Goal: Information Seeking & Learning: Learn about a topic

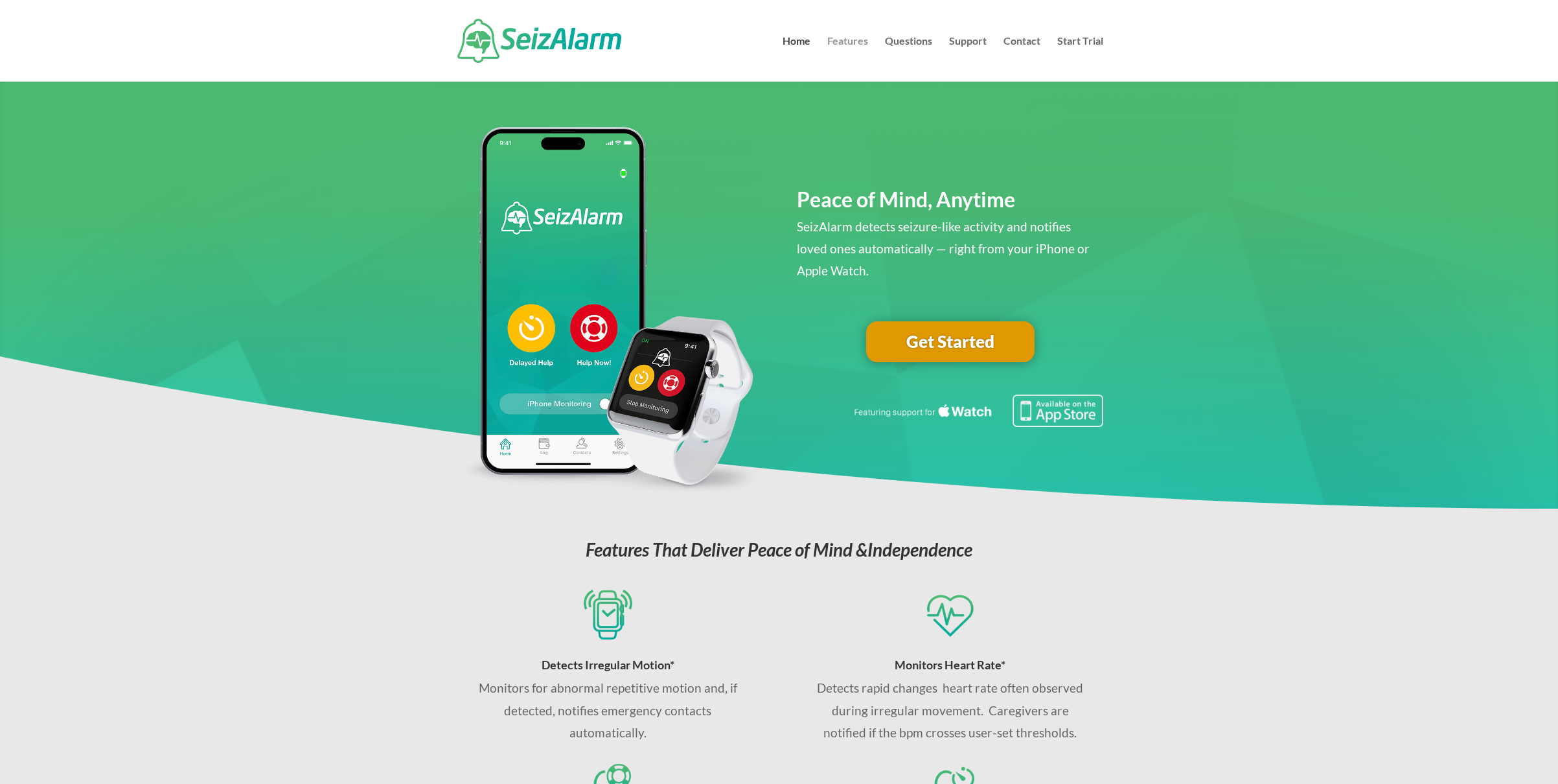
click at [854, 41] on link "Features" at bounding box center [848, 59] width 41 height 45
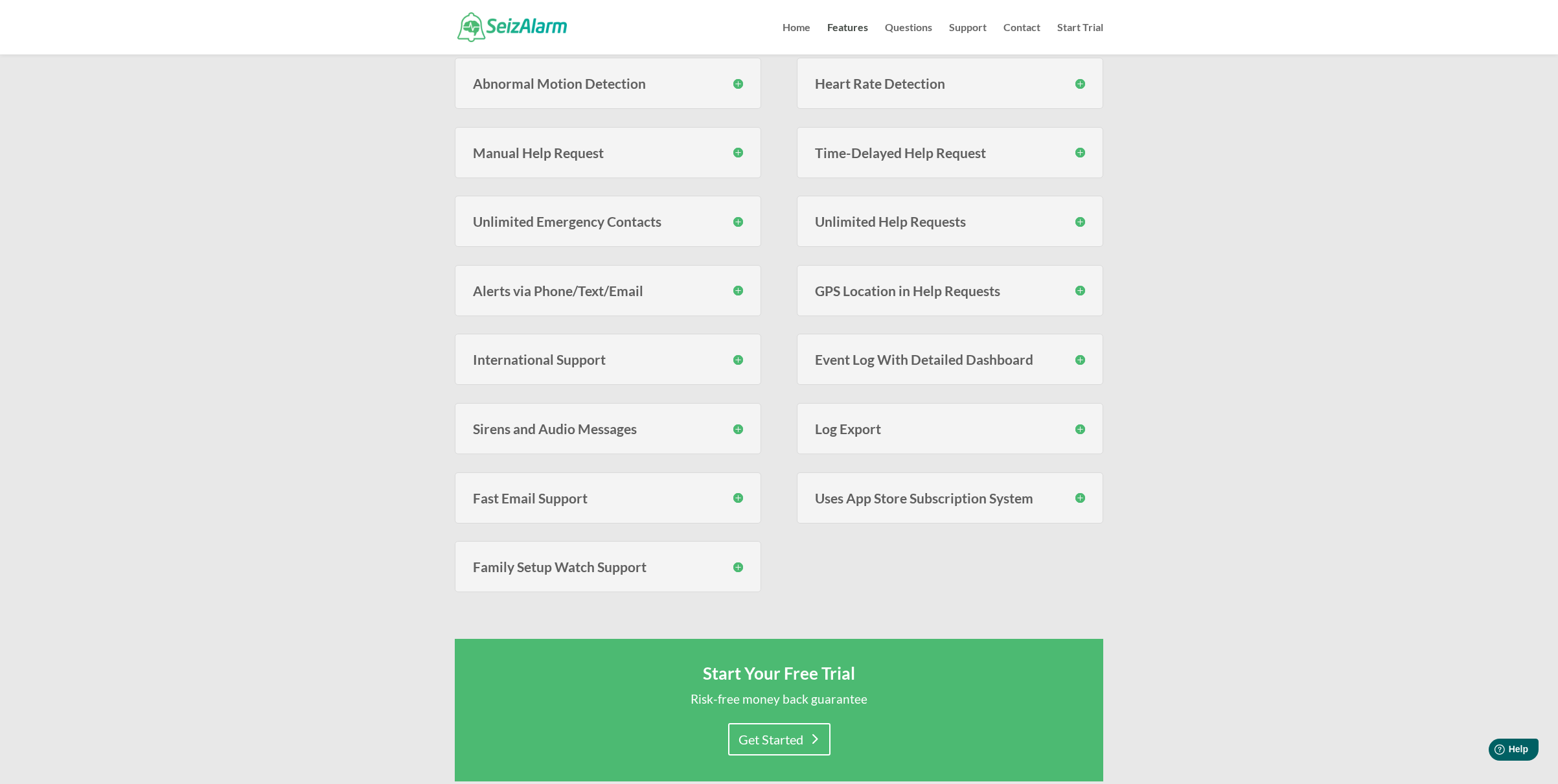
scroll to position [414, 0]
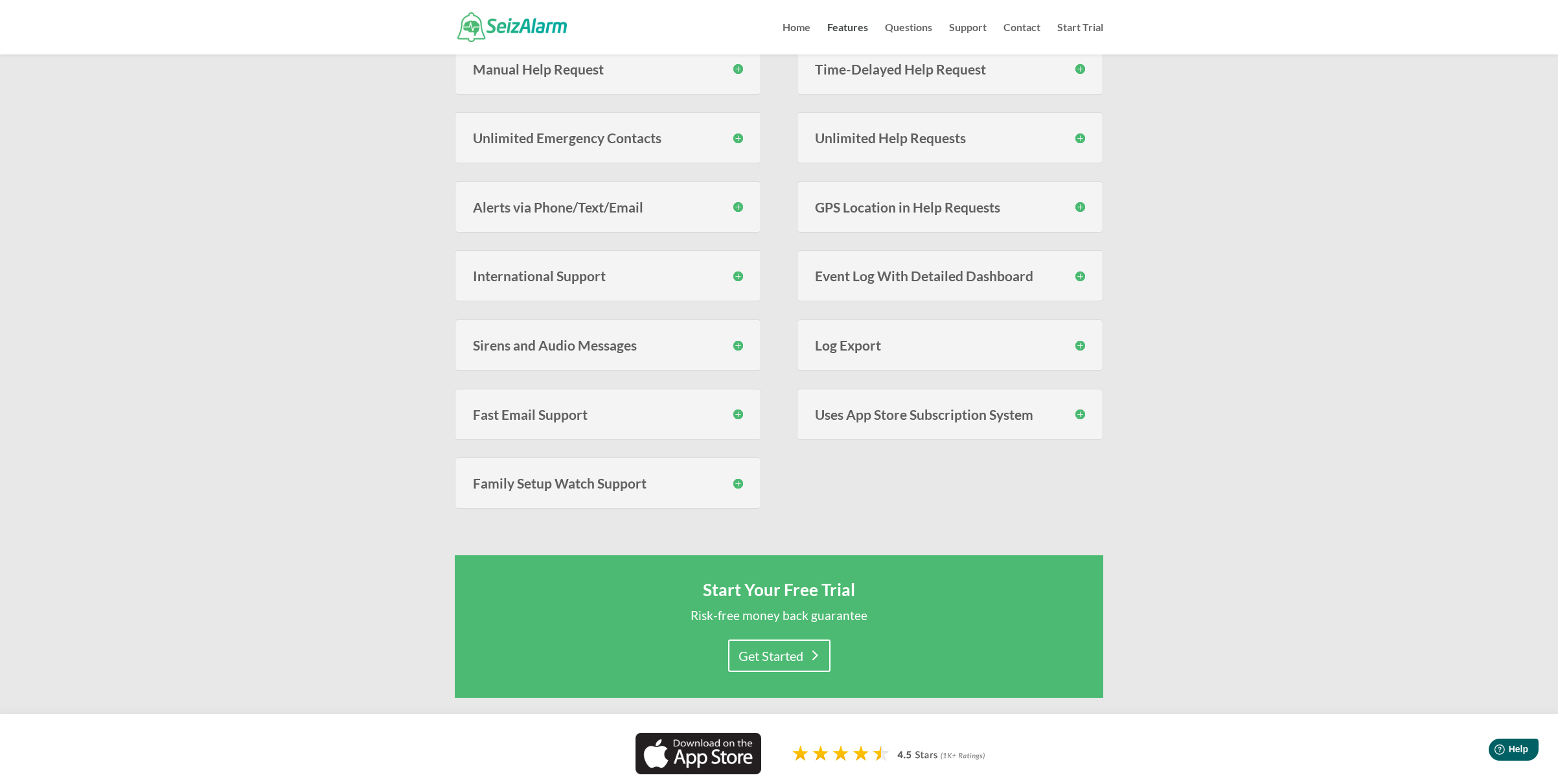
click at [656, 282] on h3 "International Support" at bounding box center [608, 276] width 270 height 14
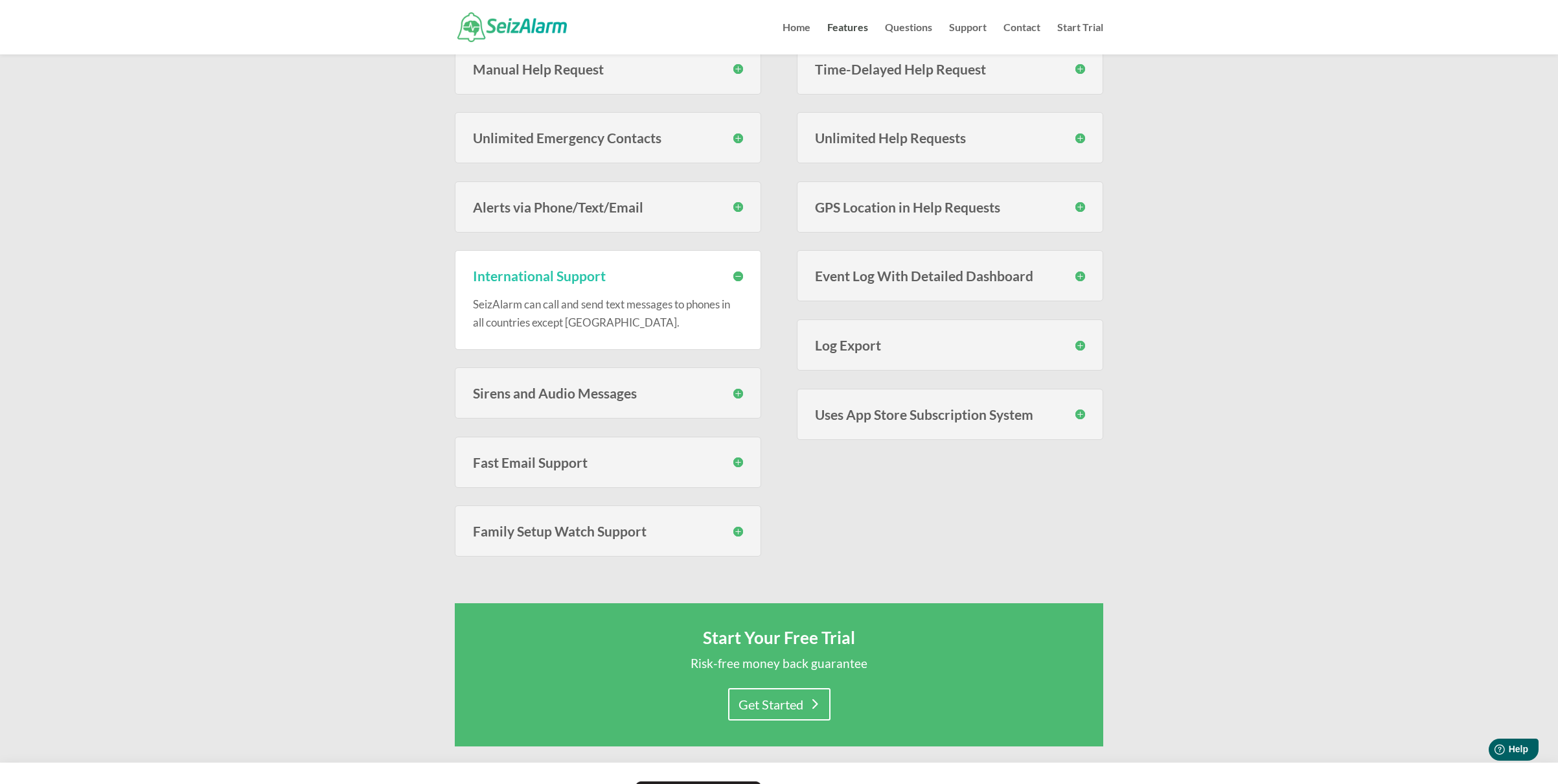
click at [656, 282] on h3 "International Support" at bounding box center [608, 276] width 270 height 14
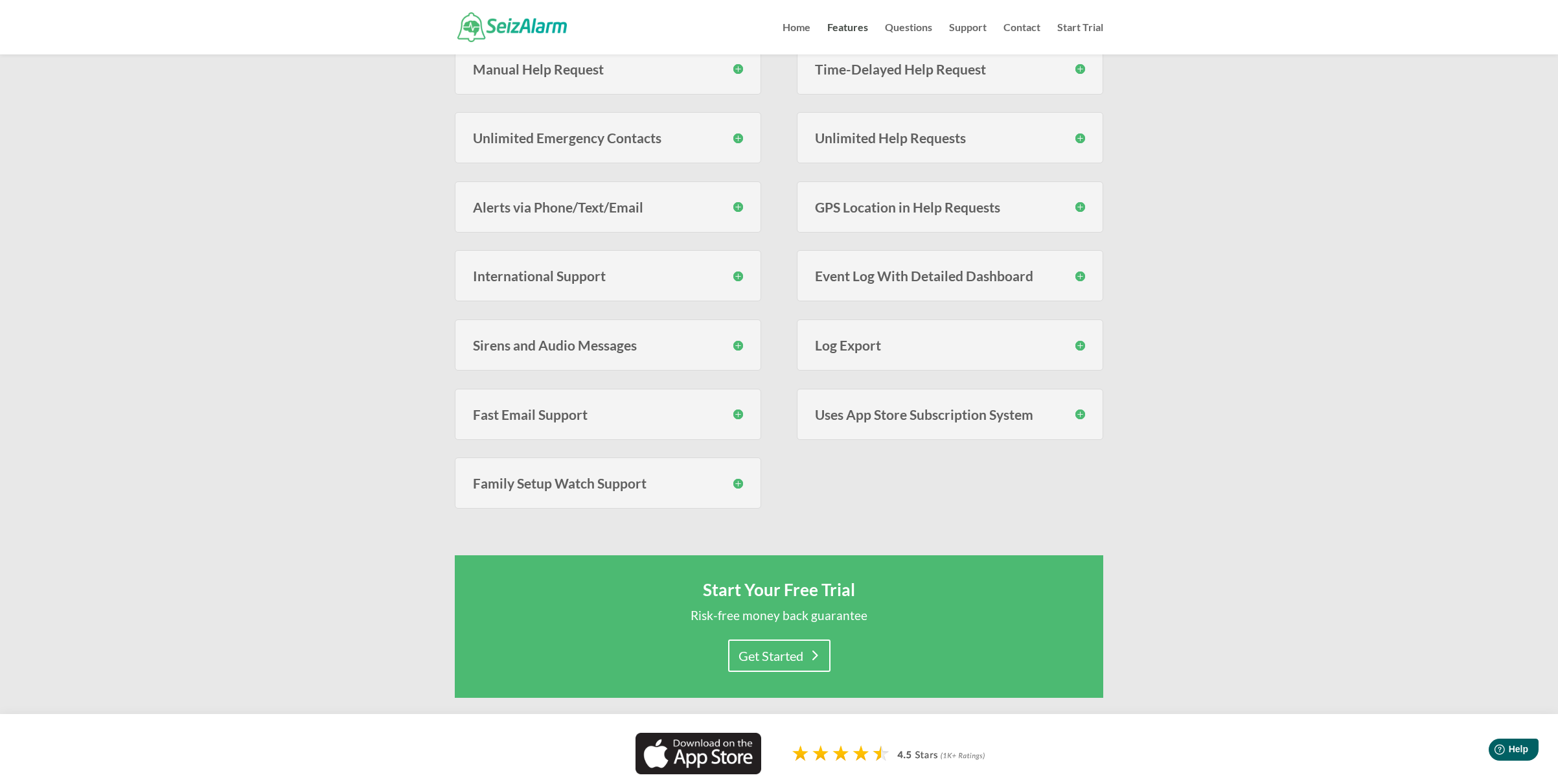
click at [613, 339] on h3 "Sirens and Audio Messages" at bounding box center [608, 345] width 270 height 14
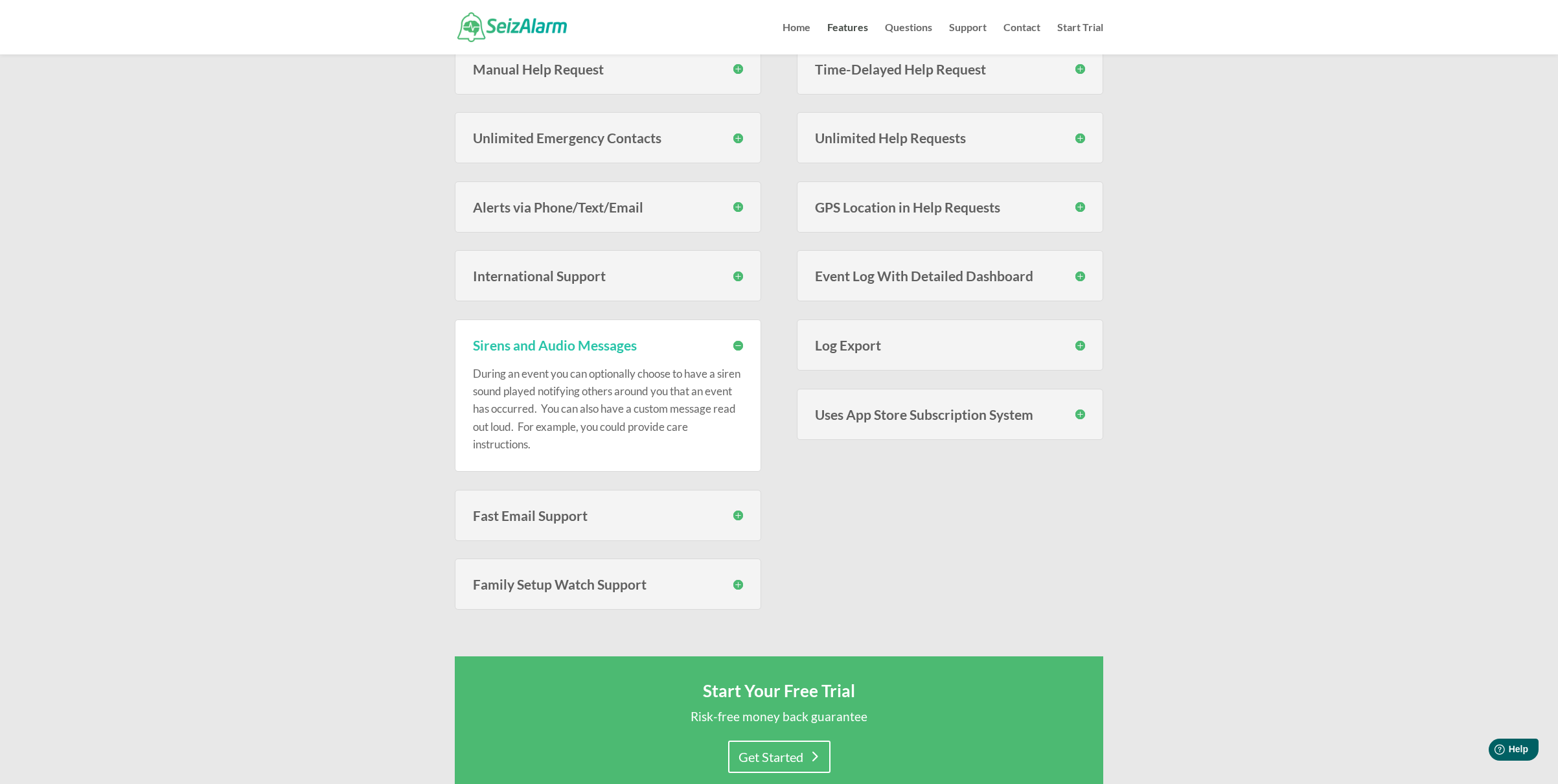
click at [614, 346] on h3 "Sirens and Audio Messages" at bounding box center [608, 345] width 270 height 14
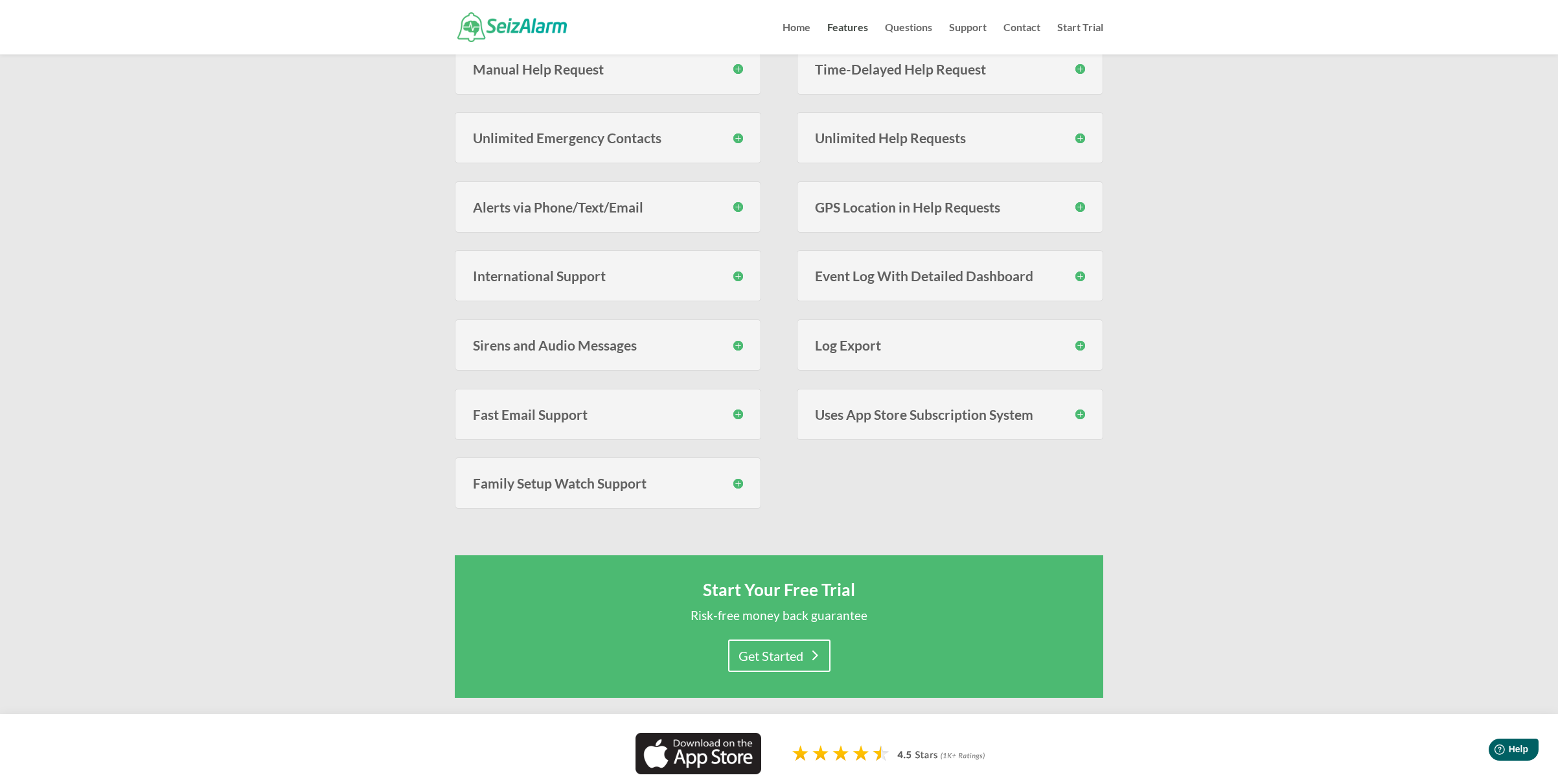
click at [601, 416] on h3 "Fast Email Support" at bounding box center [608, 415] width 270 height 14
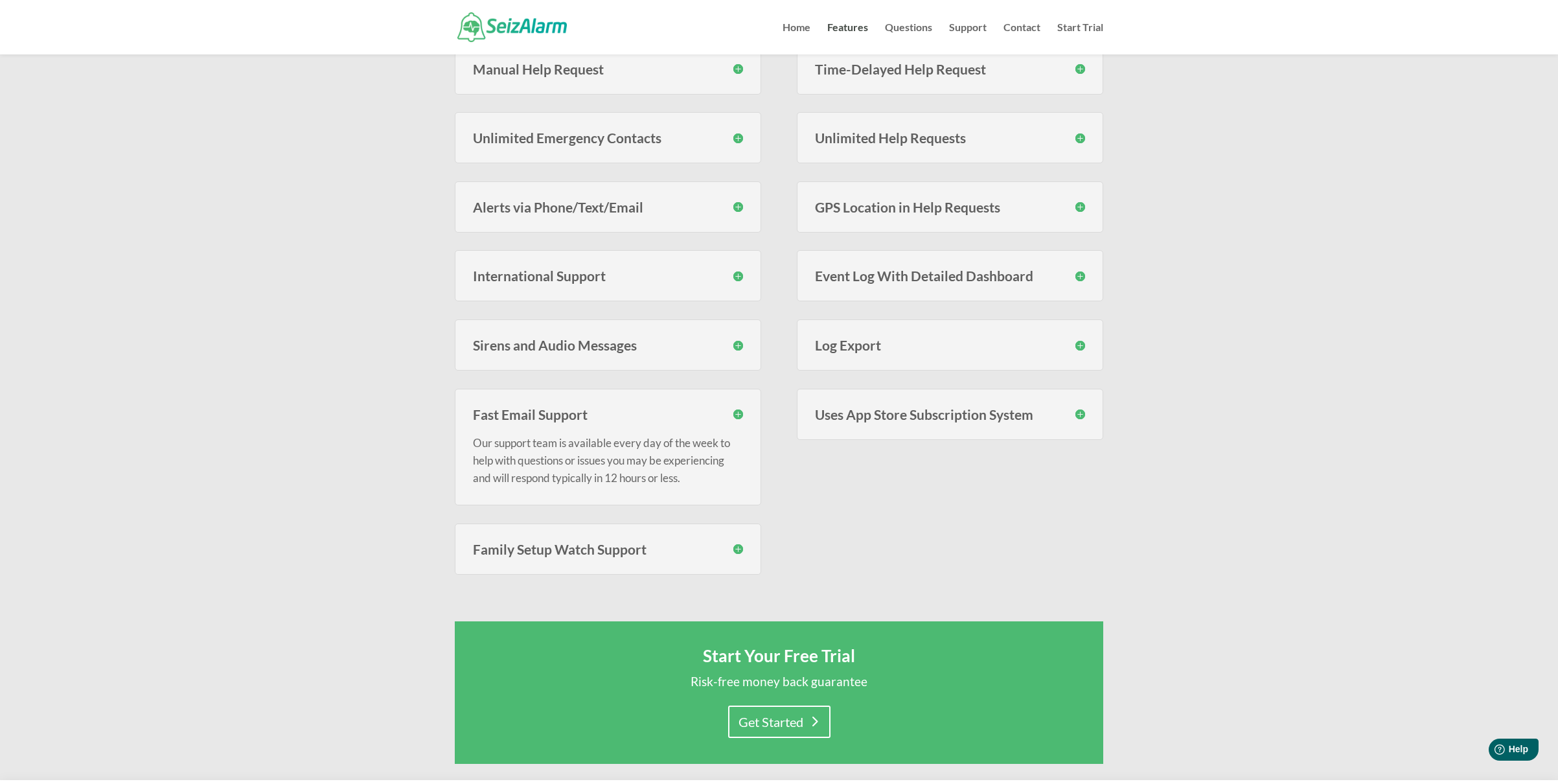
click at [601, 416] on h3 "Fast Email Support" at bounding box center [608, 415] width 270 height 14
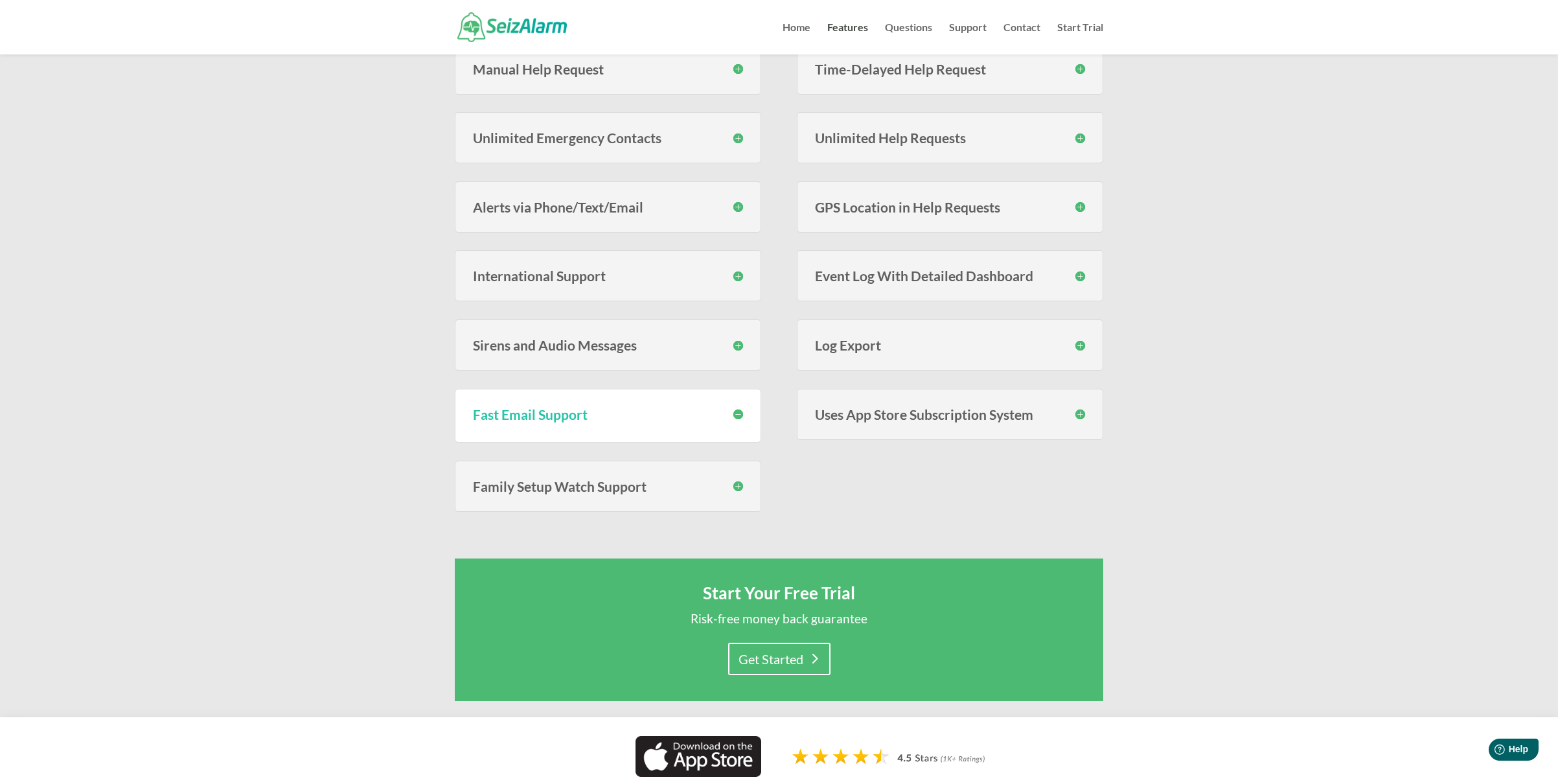
click at [905, 416] on h3 "Uses App Store Subscription System" at bounding box center [950, 415] width 270 height 14
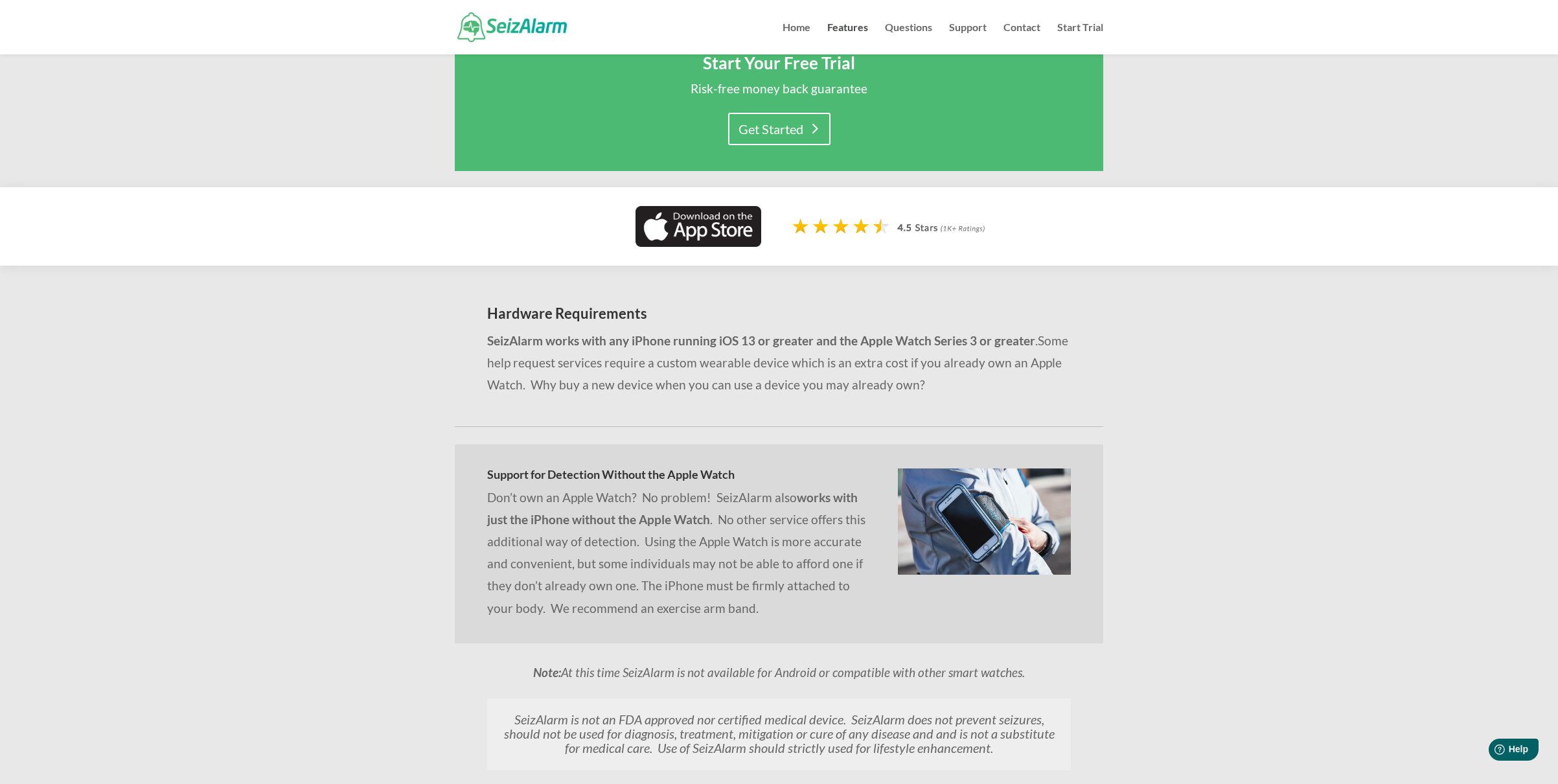
scroll to position [0, 0]
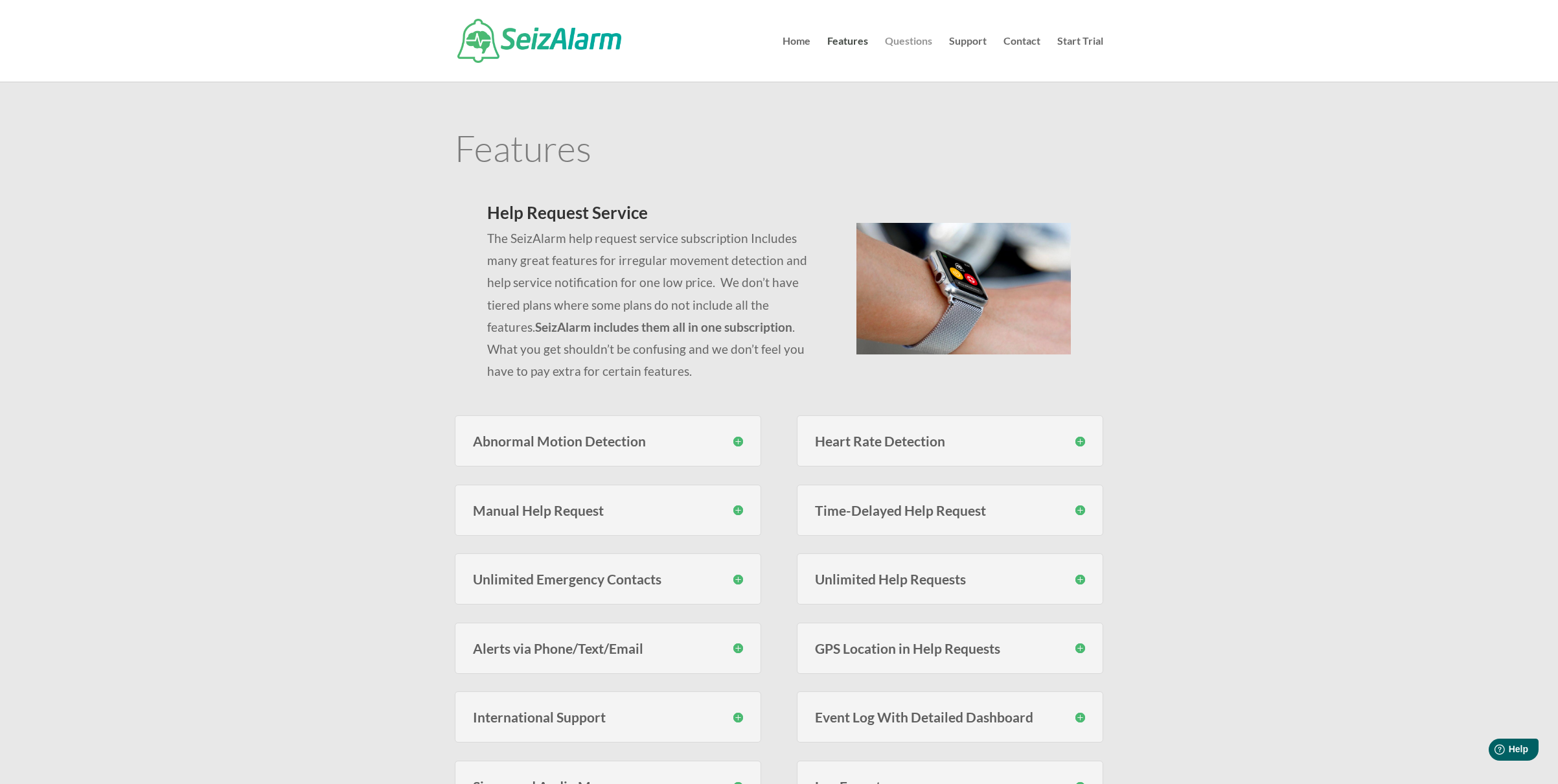
click at [904, 42] on link "Questions" at bounding box center [908, 59] width 47 height 45
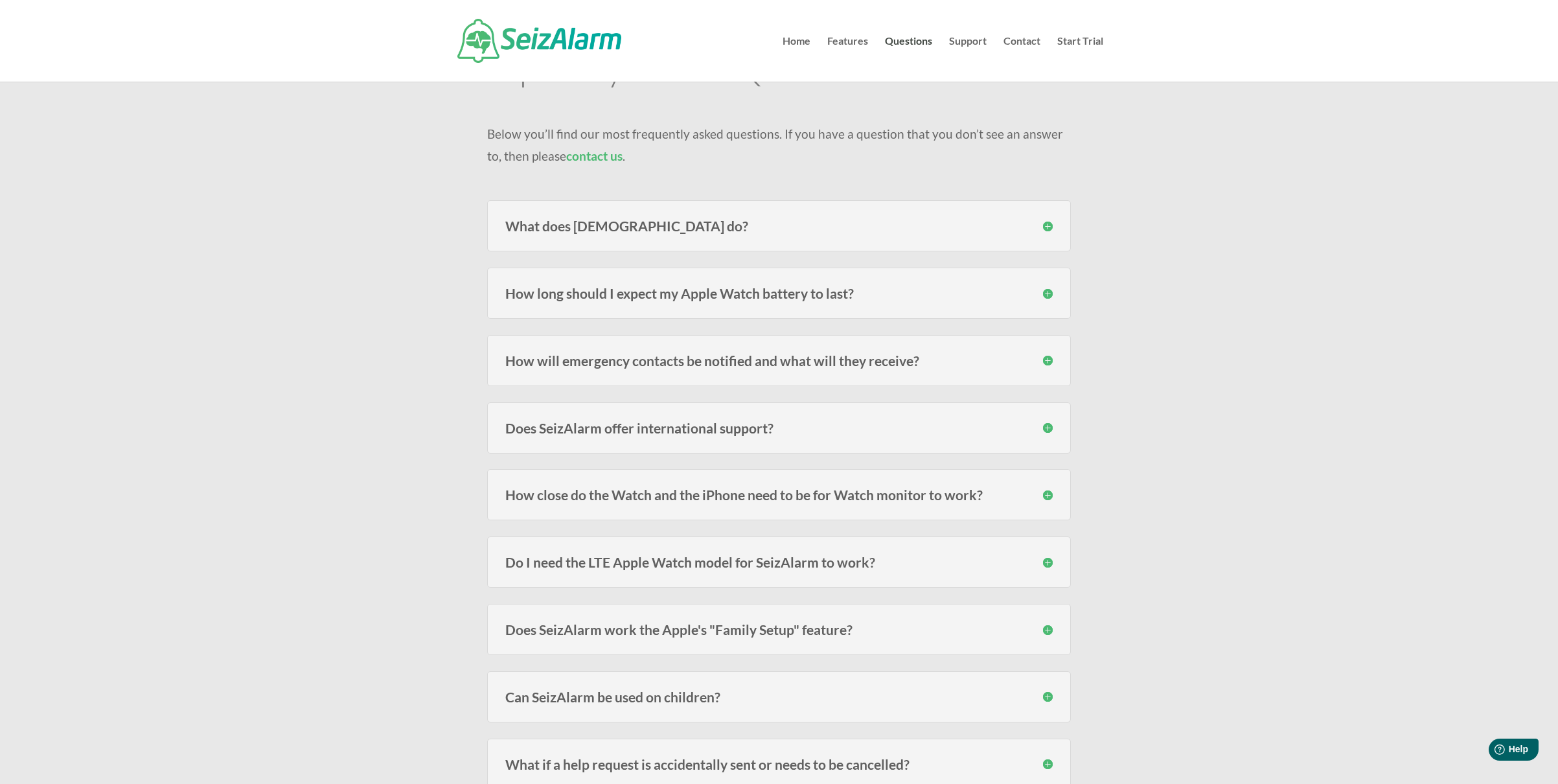
click at [653, 295] on h3 "How long should I expect my Apple Watch battery to last?" at bounding box center [779, 293] width 548 height 14
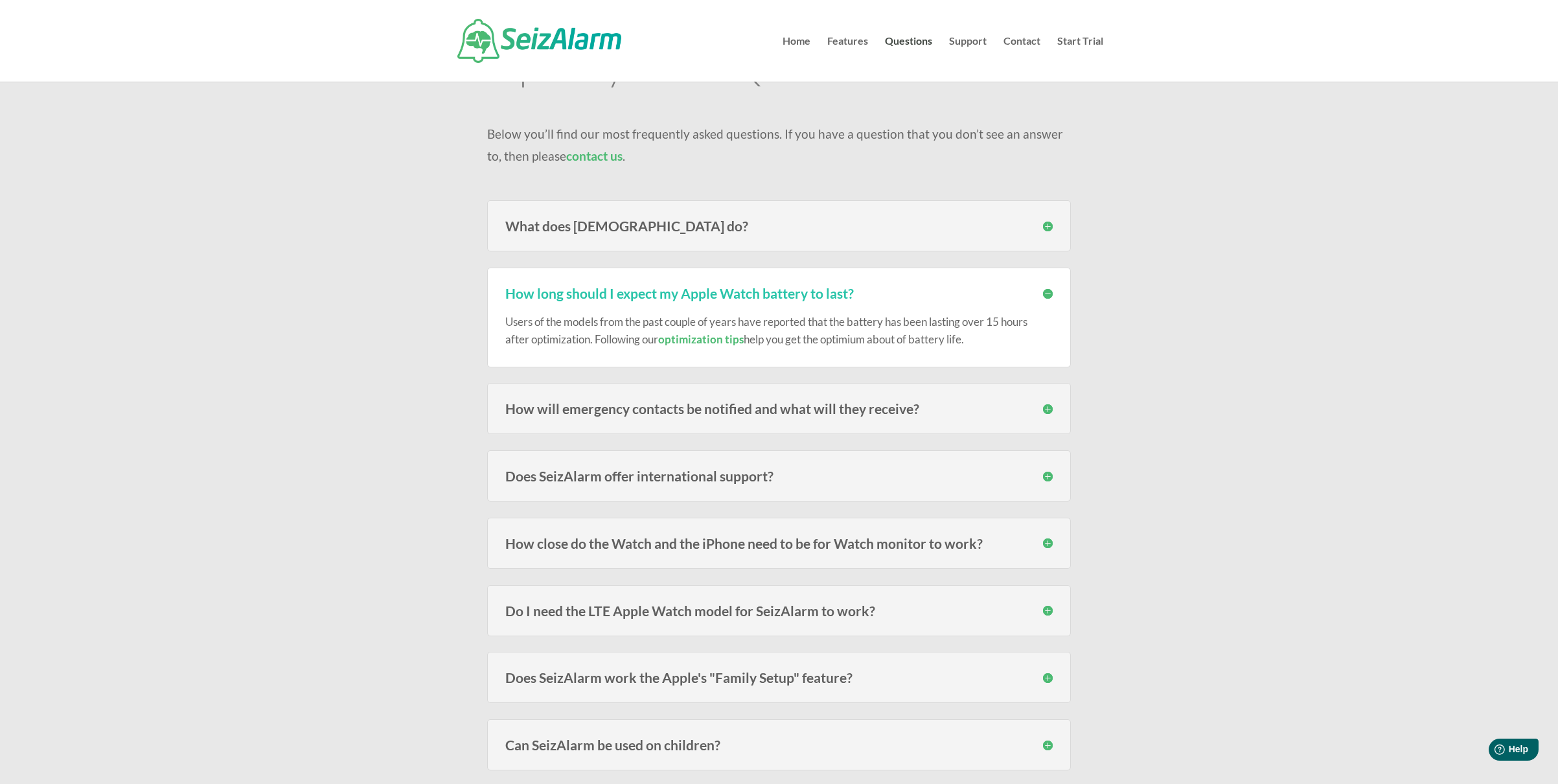
click at [653, 295] on h3 "How long should I expect my Apple Watch battery to last?" at bounding box center [779, 293] width 548 height 14
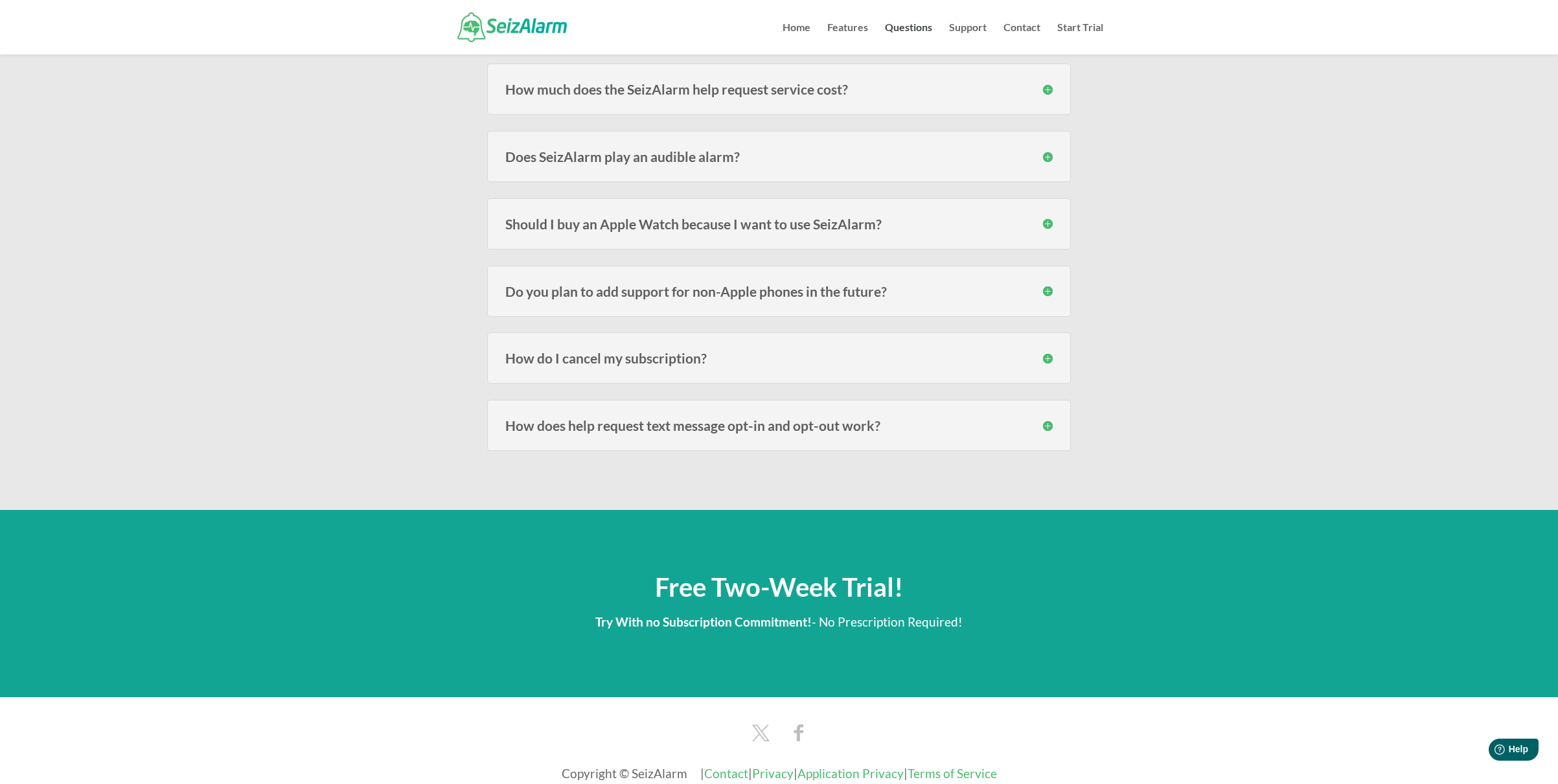
scroll to position [1849, 0]
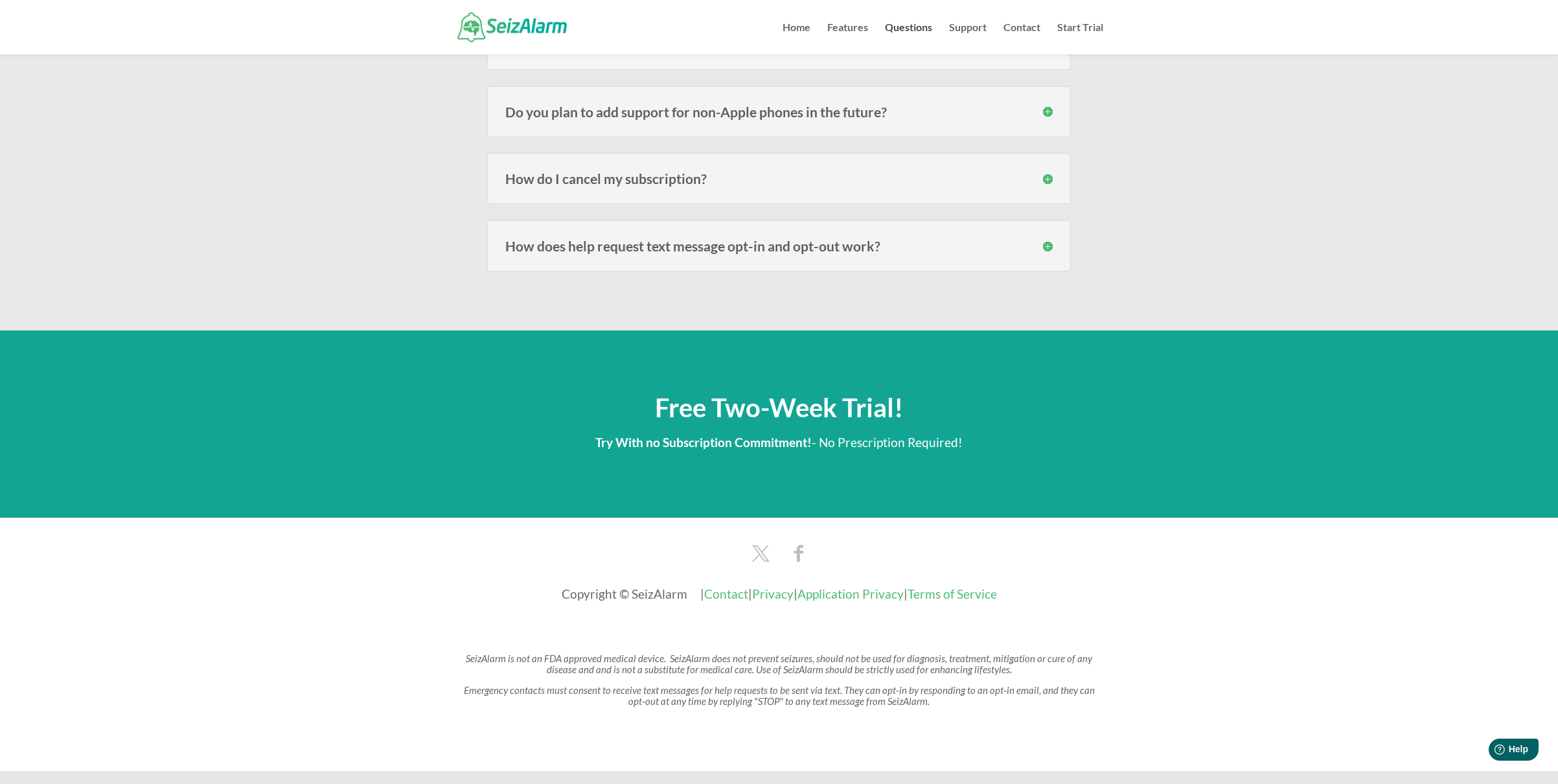
click at [553, 169] on div "How do I cancel my subscription? Since SeizAlarm use Apple’s built in subscript…" at bounding box center [779, 178] width 584 height 51
click at [562, 180] on h3 "How do I cancel my subscription?" at bounding box center [779, 178] width 548 height 14
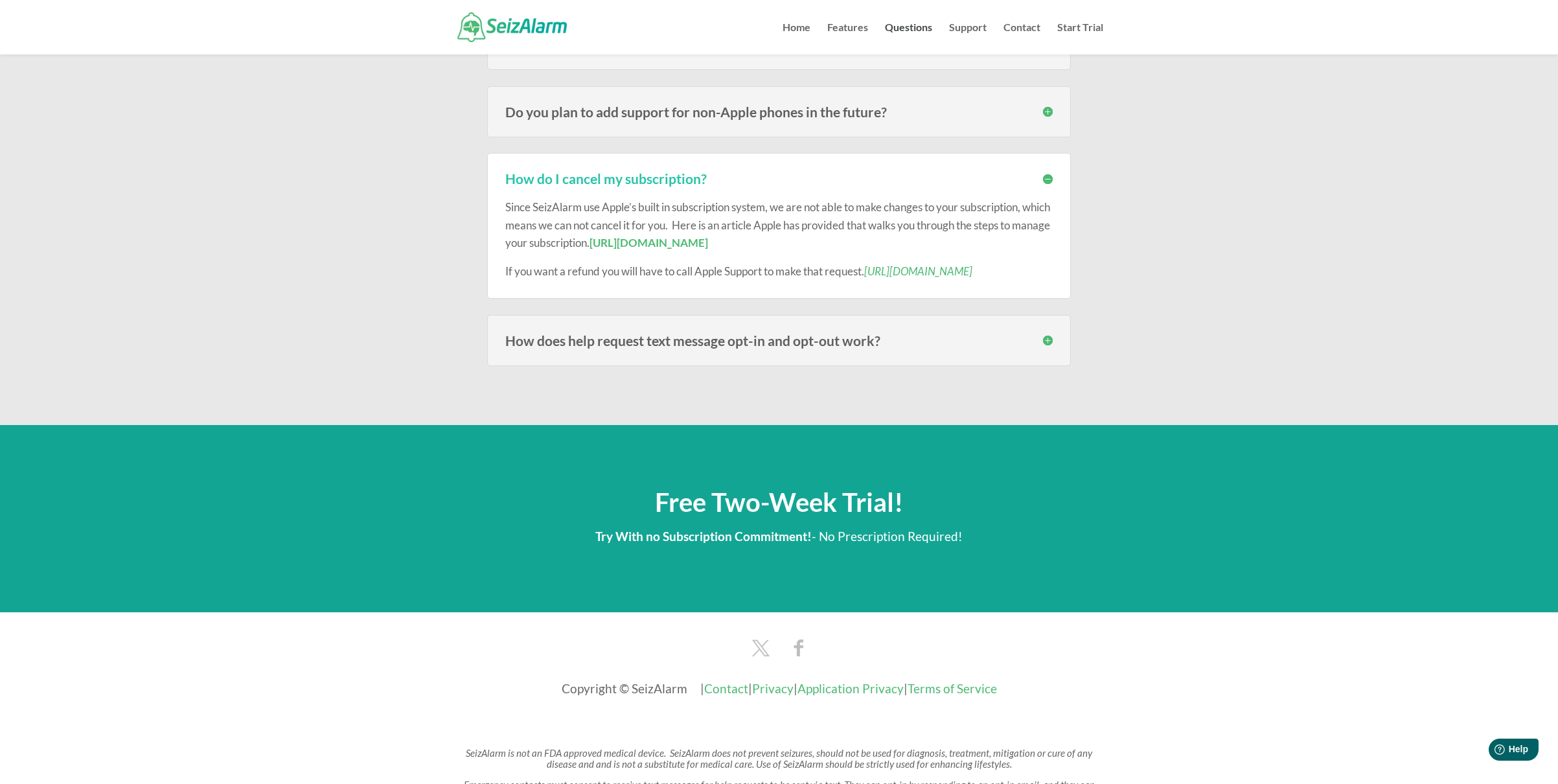
click at [562, 180] on h3 "How do I cancel my subscription?" at bounding box center [779, 178] width 548 height 14
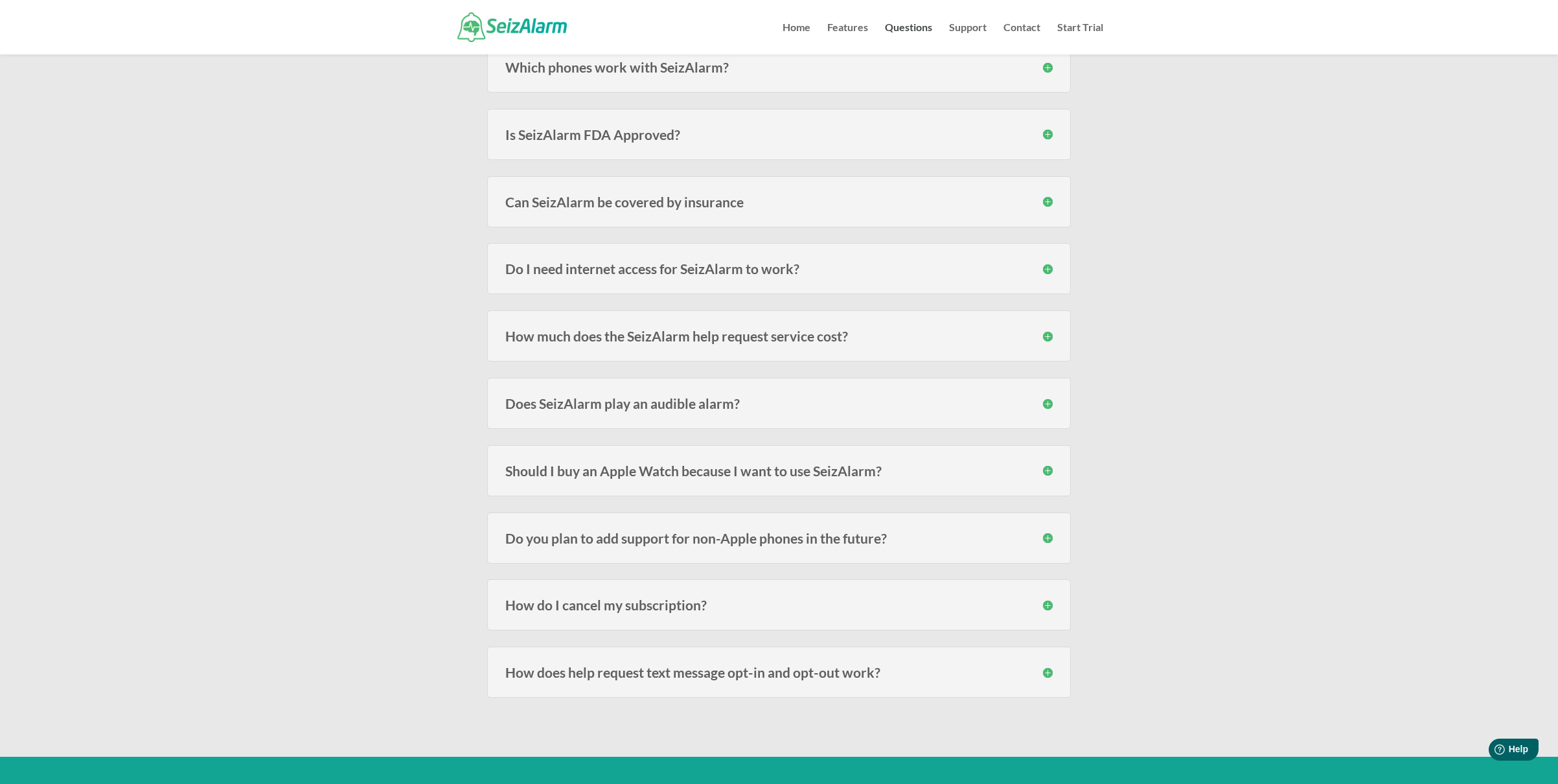
scroll to position [1421, 0]
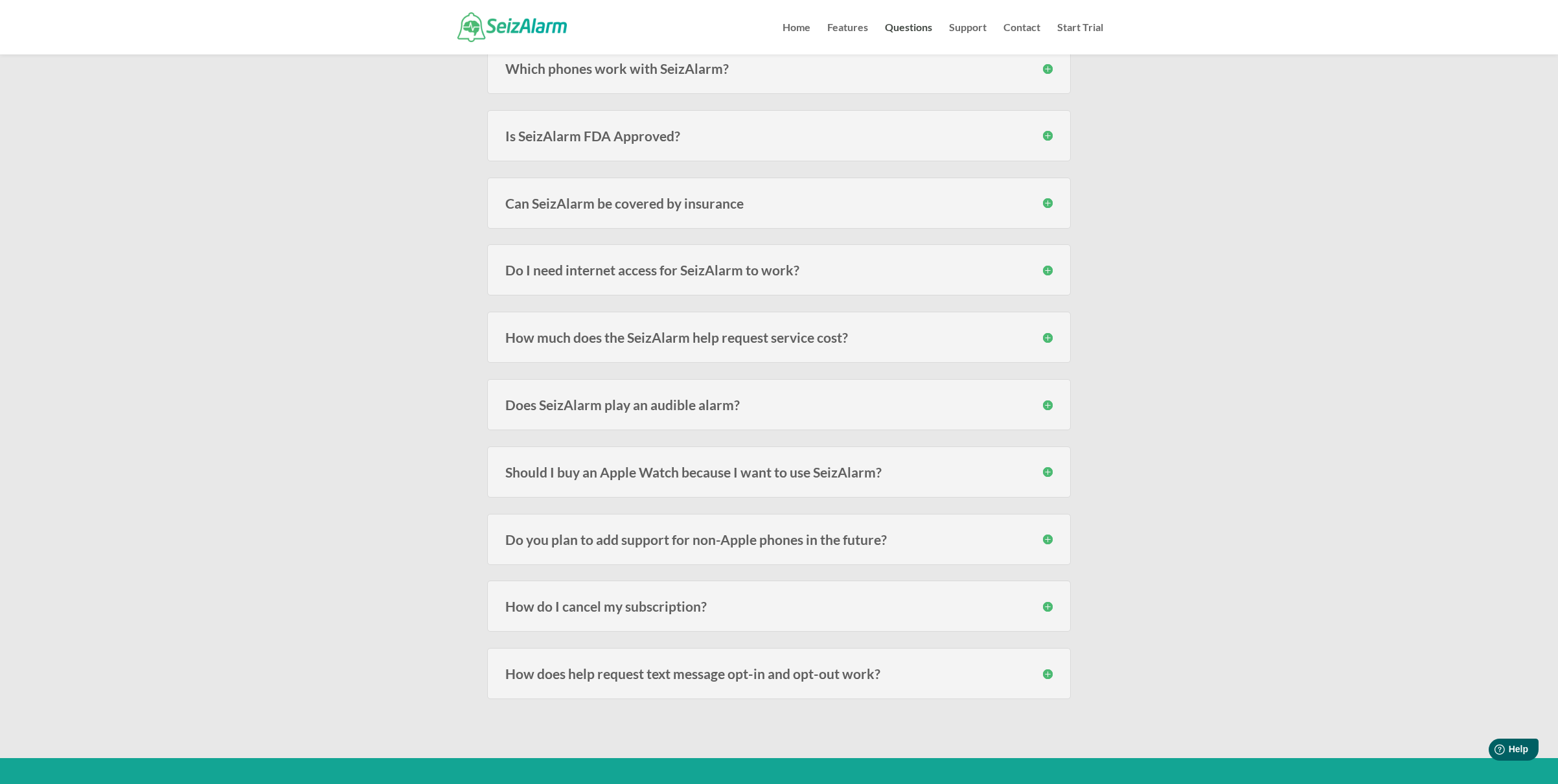
click at [545, 271] on h3 "Do I need internet access for SeizAlarm to work?" at bounding box center [779, 270] width 548 height 14
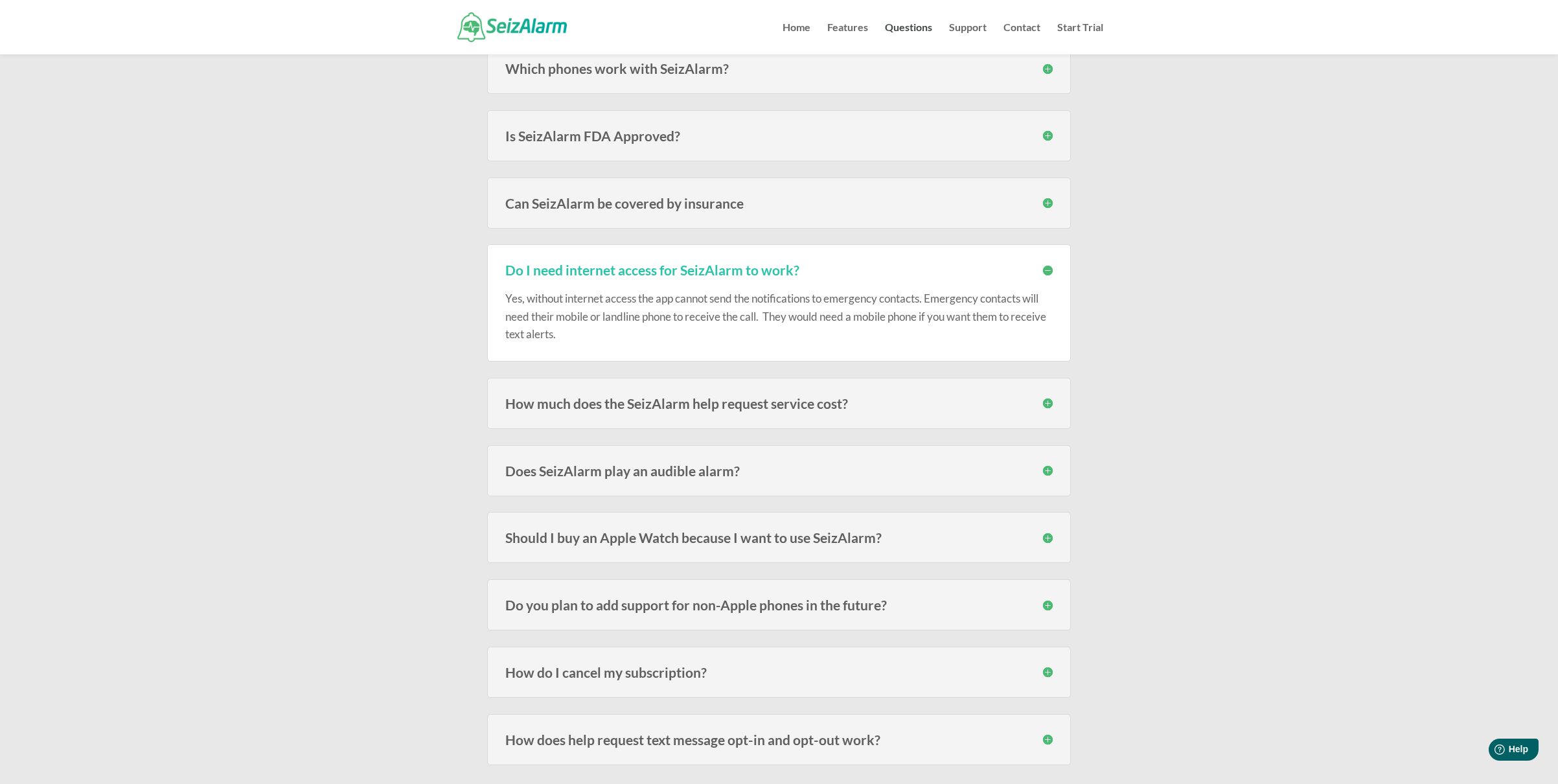
click at [545, 270] on h3 "Do I need internet access for SeizAlarm to work?" at bounding box center [779, 270] width 548 height 14
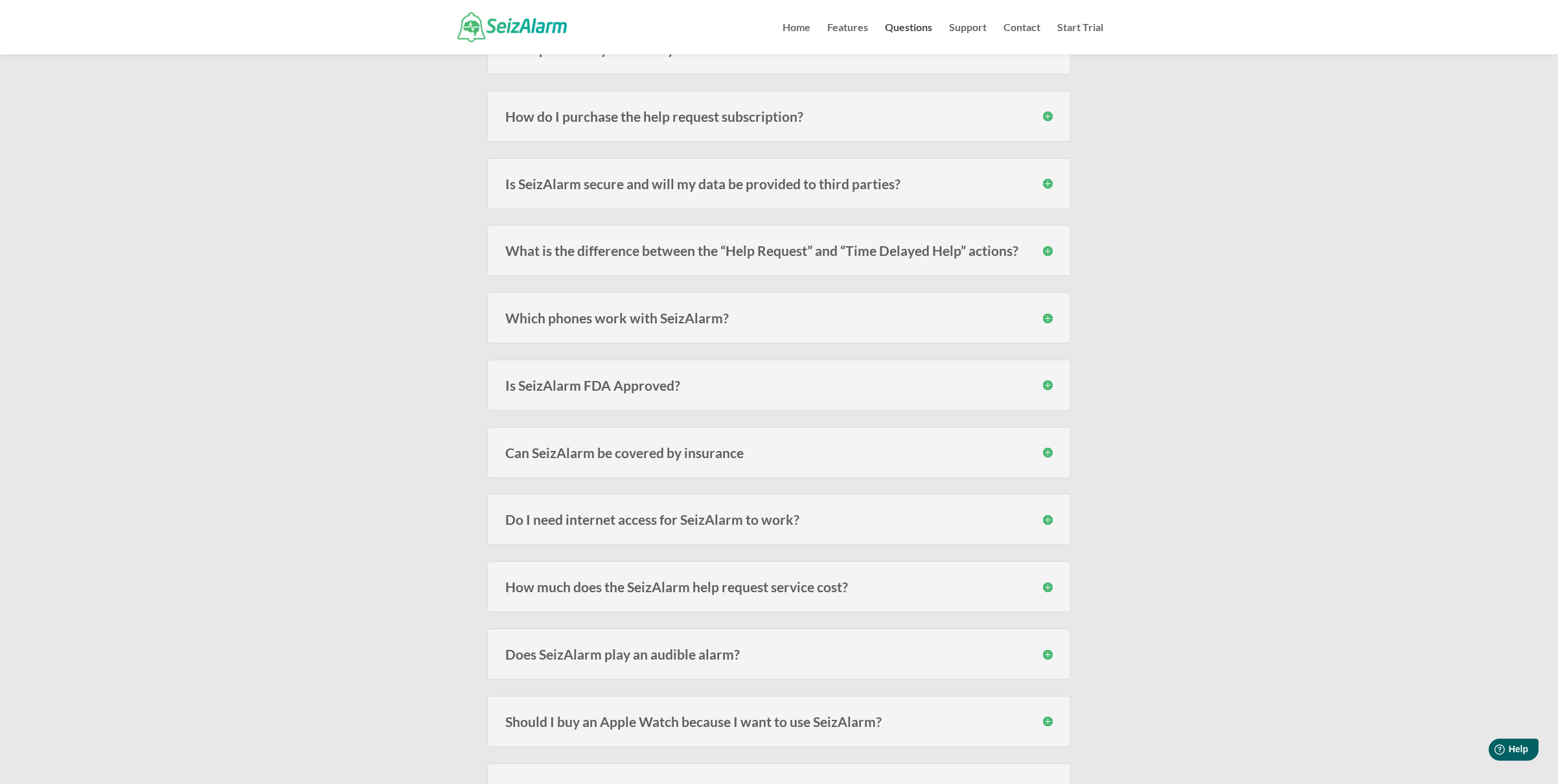
scroll to position [1114, 0]
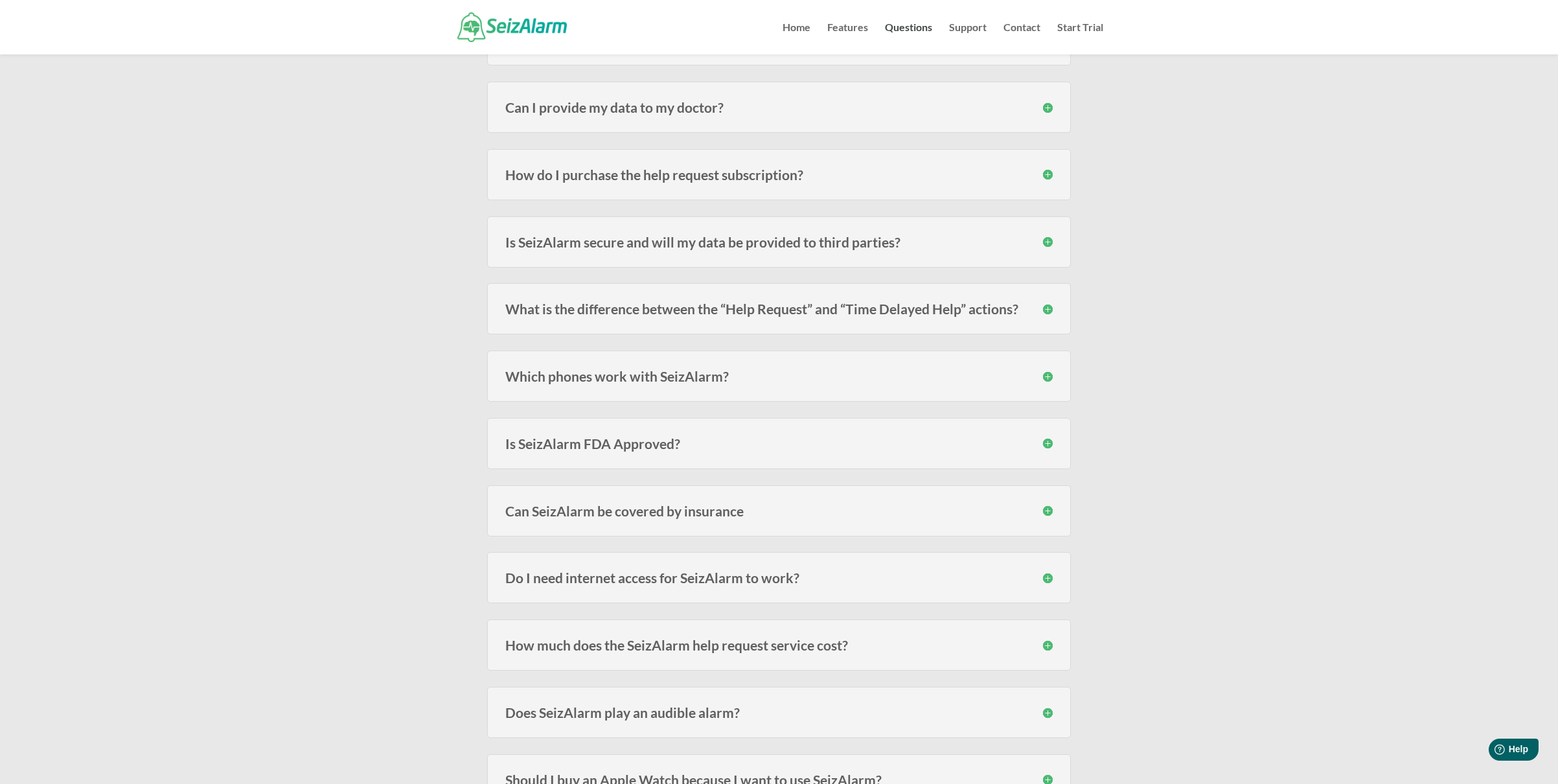
click at [608, 251] on div "Is SeizAlarm secure and will my data be provided to third parties? Your data is…" at bounding box center [779, 242] width 584 height 51
click at [617, 235] on h3 "Is SeizAlarm secure and will my data be provided to third parties?" at bounding box center [779, 242] width 548 height 14
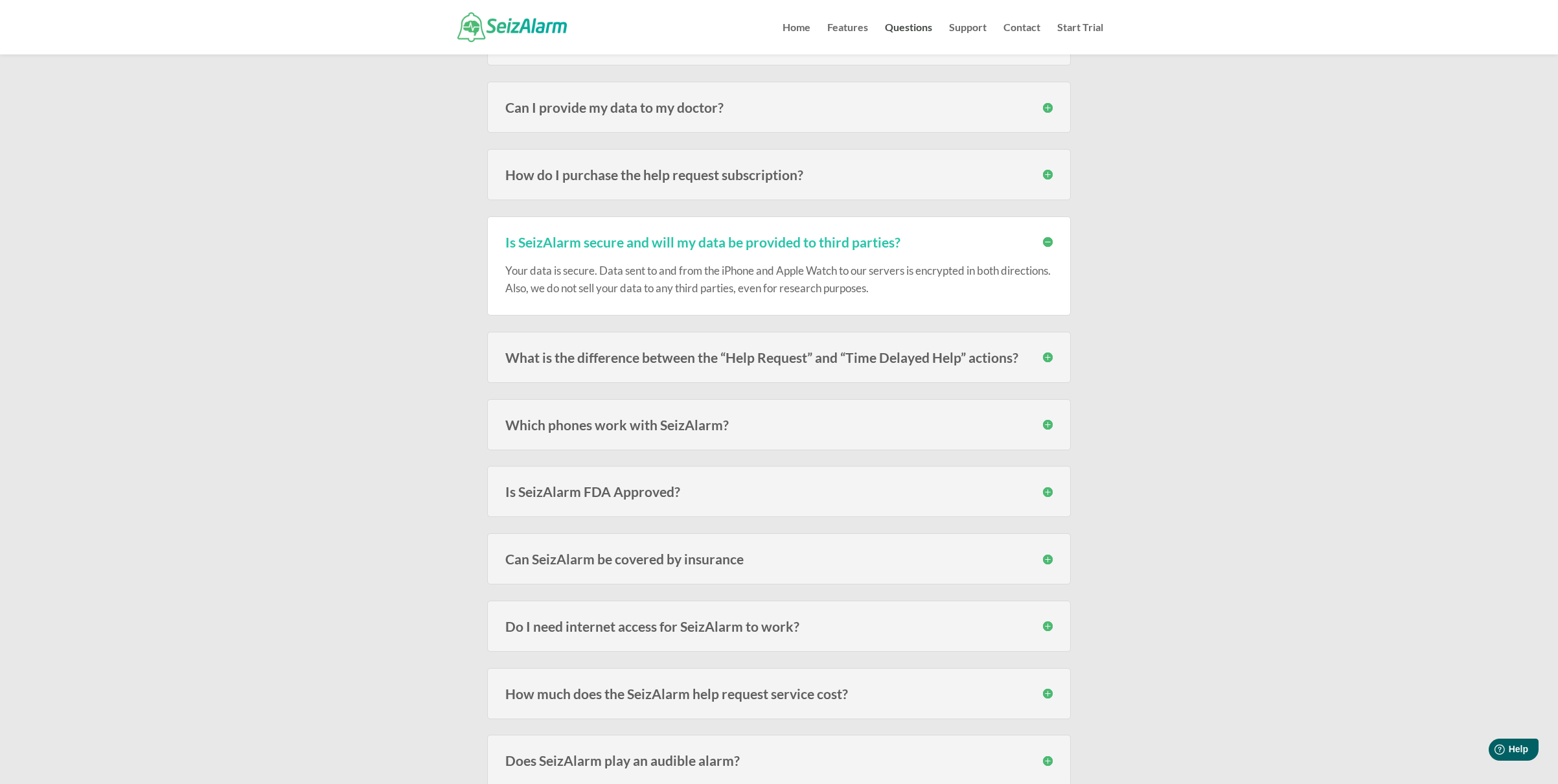
click at [615, 237] on h3 "Is SeizAlarm secure and will my data be provided to third parties?" at bounding box center [779, 242] width 548 height 14
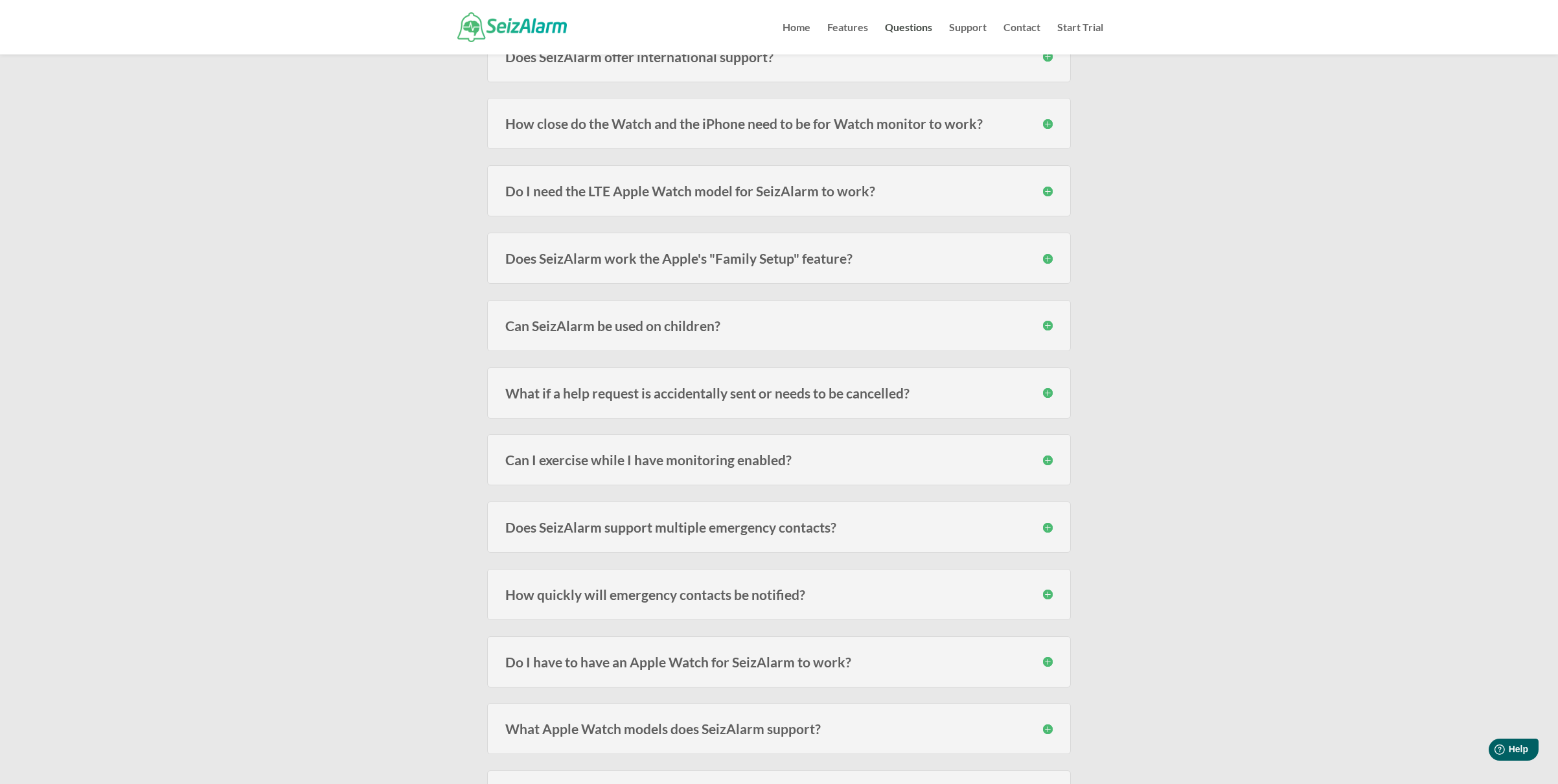
scroll to position [422, 0]
click at [586, 335] on h3 "Can SeizAlarm be used on children?" at bounding box center [779, 328] width 548 height 14
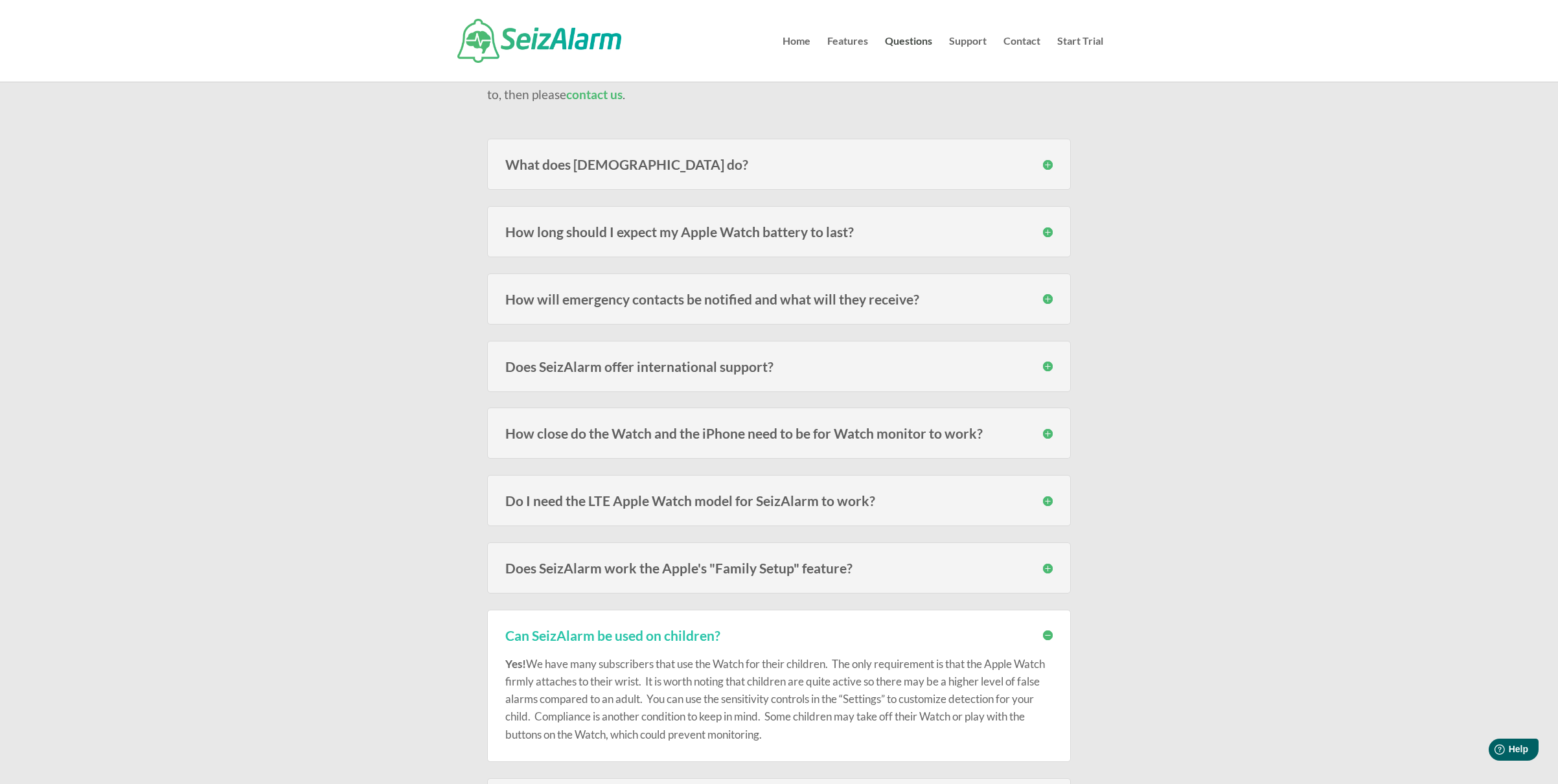
scroll to position [0, 0]
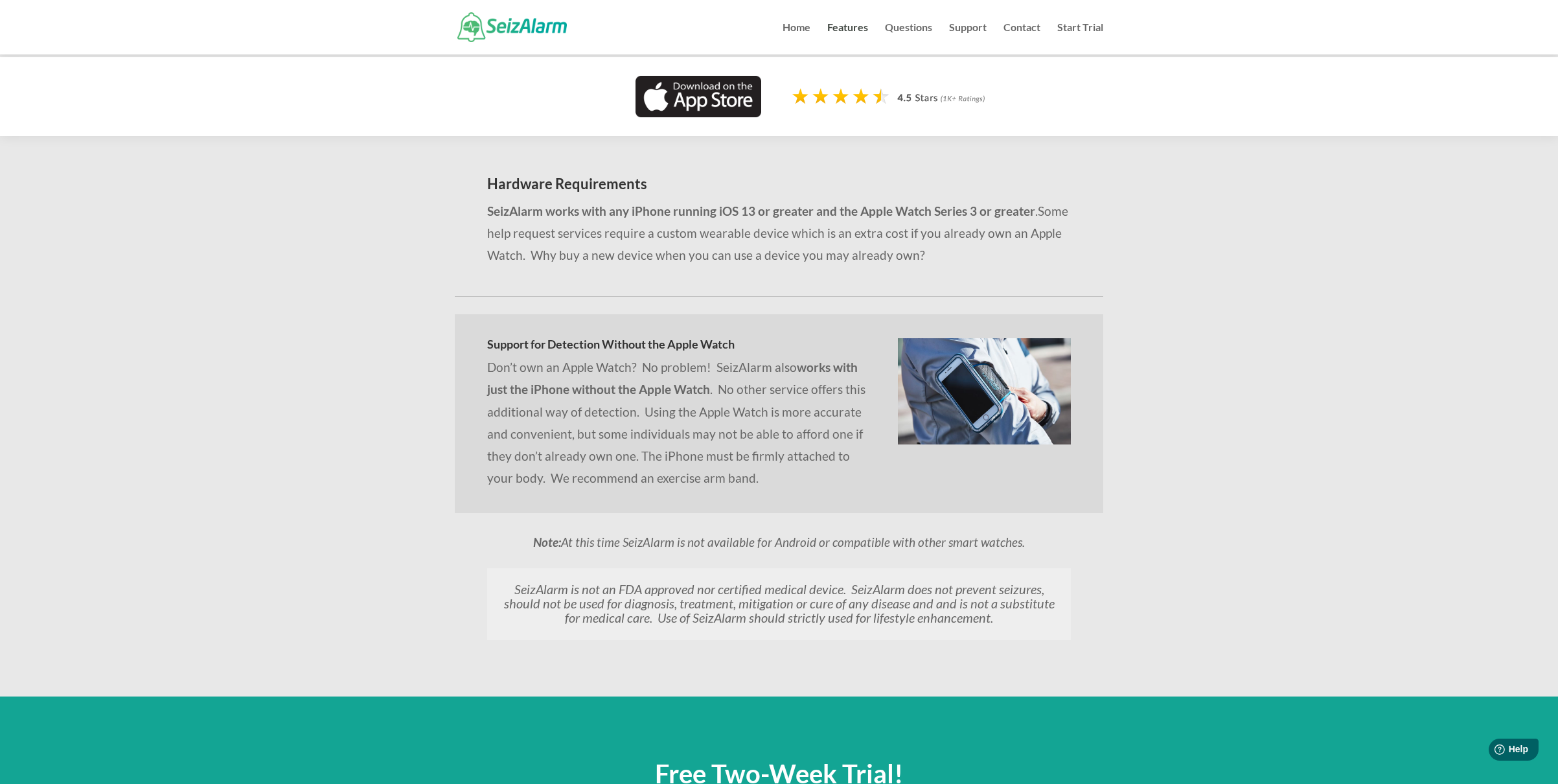
scroll to position [1067, 0]
